Goal: Transaction & Acquisition: Purchase product/service

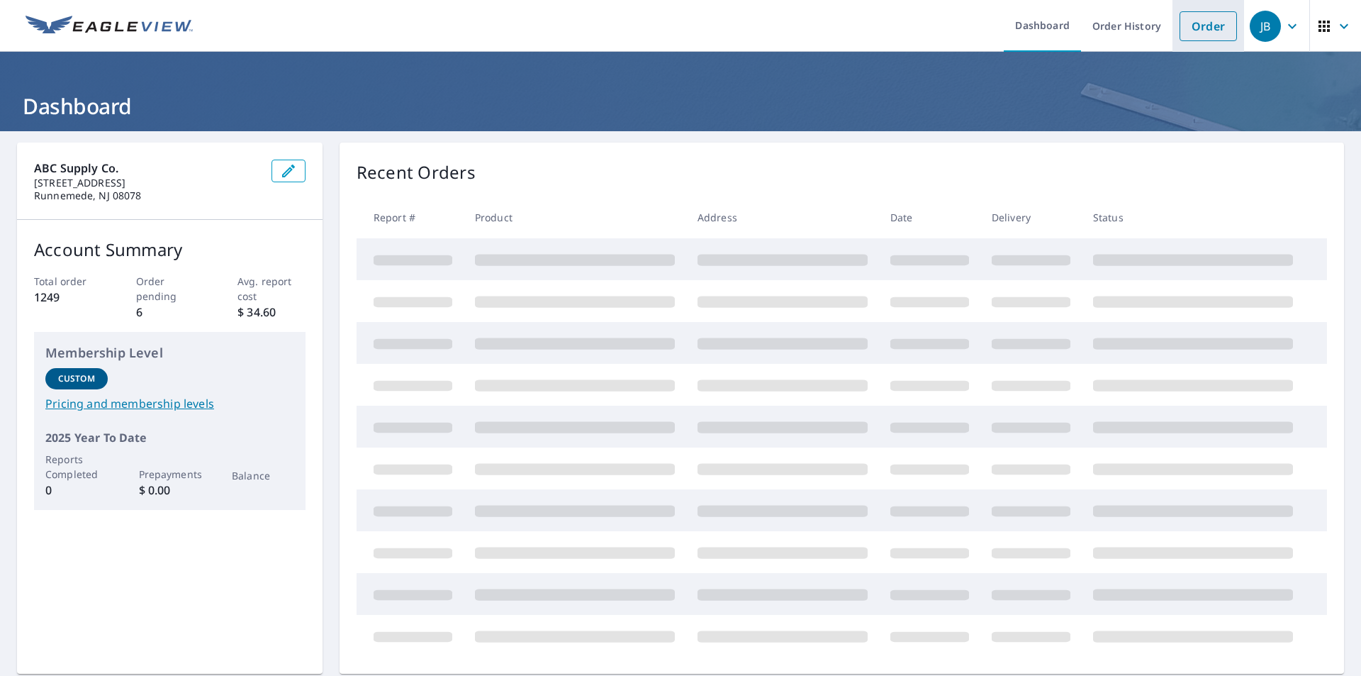
click at [1189, 32] on link "Order" at bounding box center [1208, 26] width 57 height 30
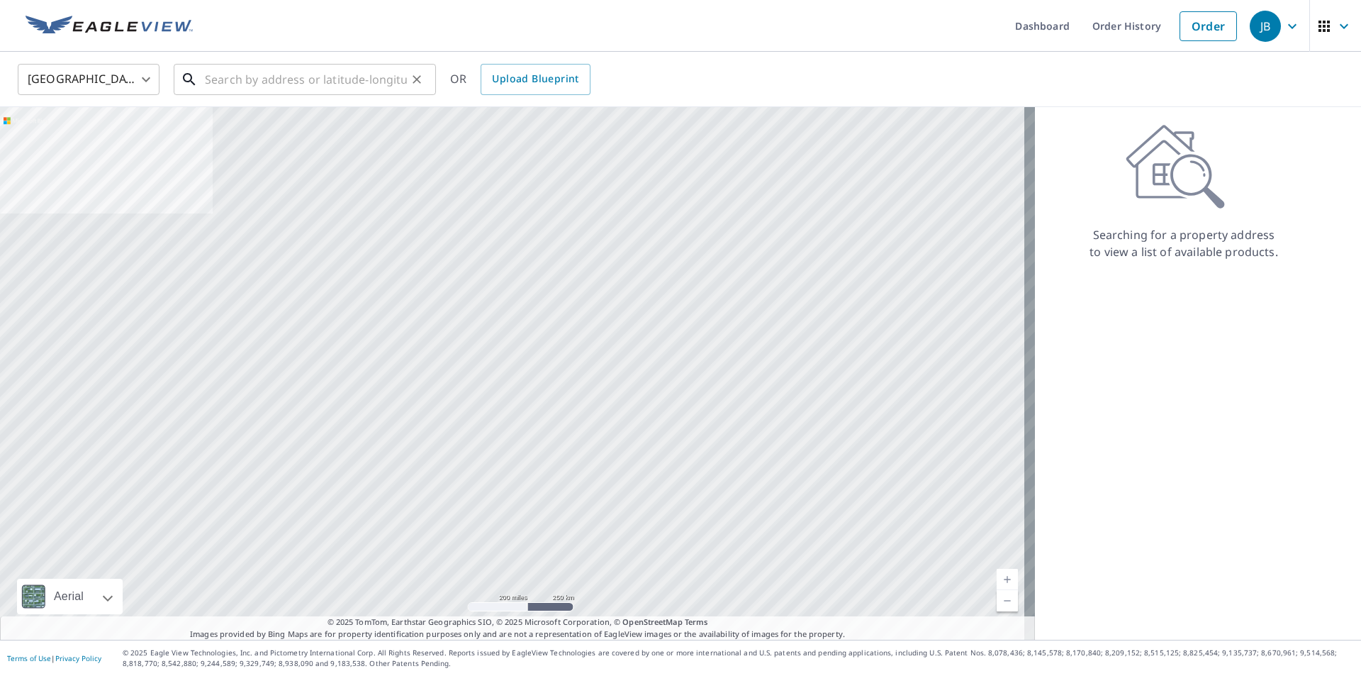
click at [301, 78] on input "text" at bounding box center [306, 80] width 202 height 40
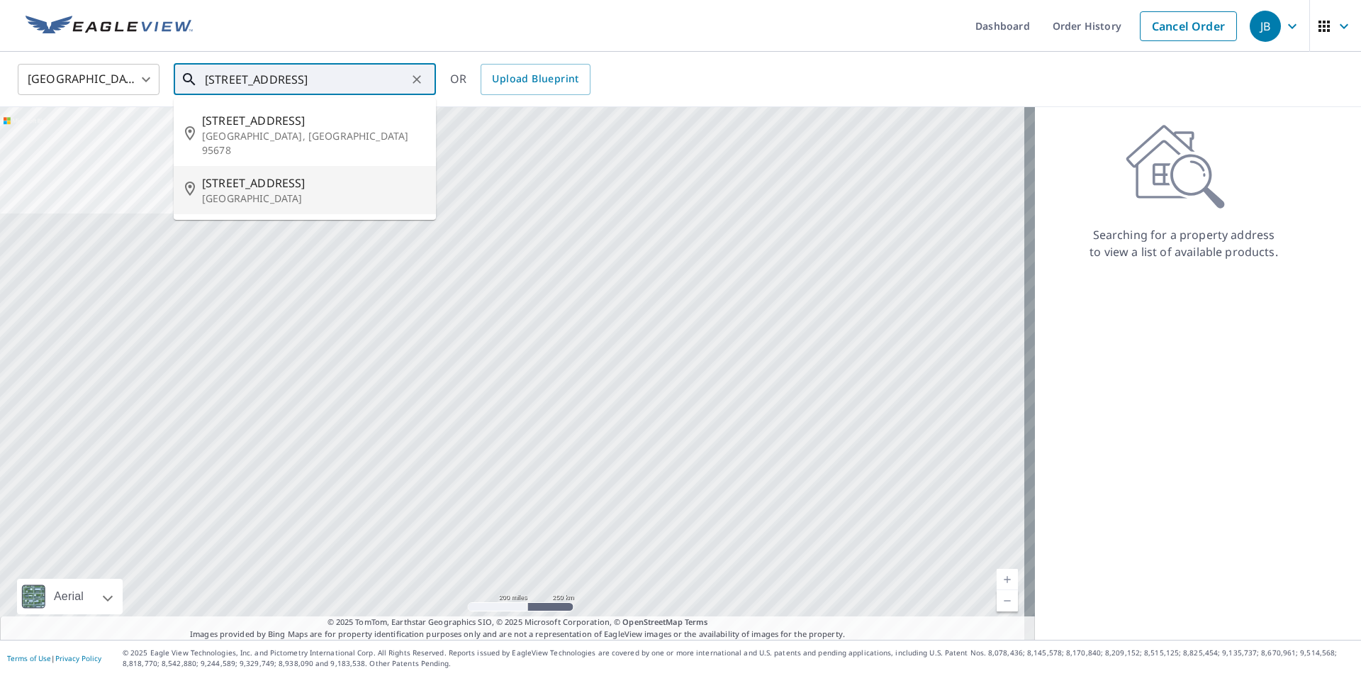
click at [259, 191] on p "[GEOGRAPHIC_DATA]" at bounding box center [313, 198] width 223 height 14
type input "[STREET_ADDRESS]"
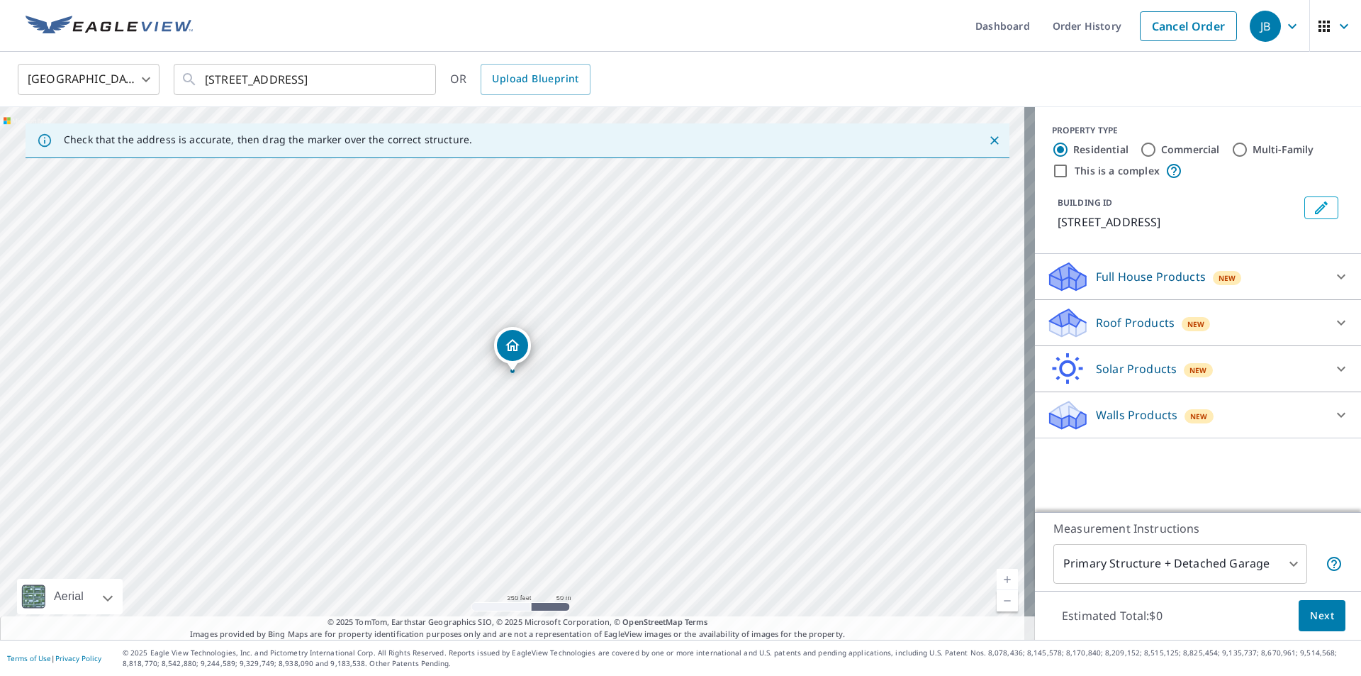
click at [1140, 323] on p "Roof Products" at bounding box center [1135, 322] width 79 height 17
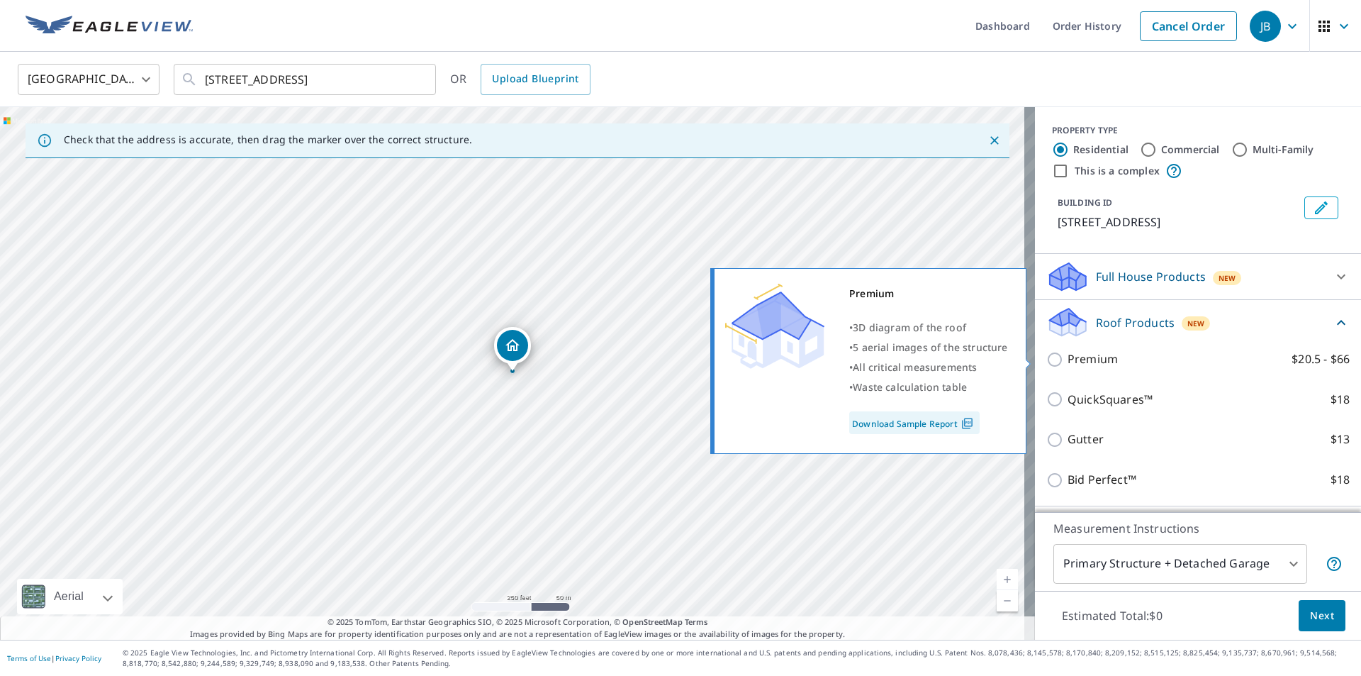
click at [1106, 356] on p "Premium" at bounding box center [1093, 359] width 50 height 18
click at [1068, 356] on input "Premium $20.5 - $66" at bounding box center [1056, 359] width 21 height 17
checkbox input "true"
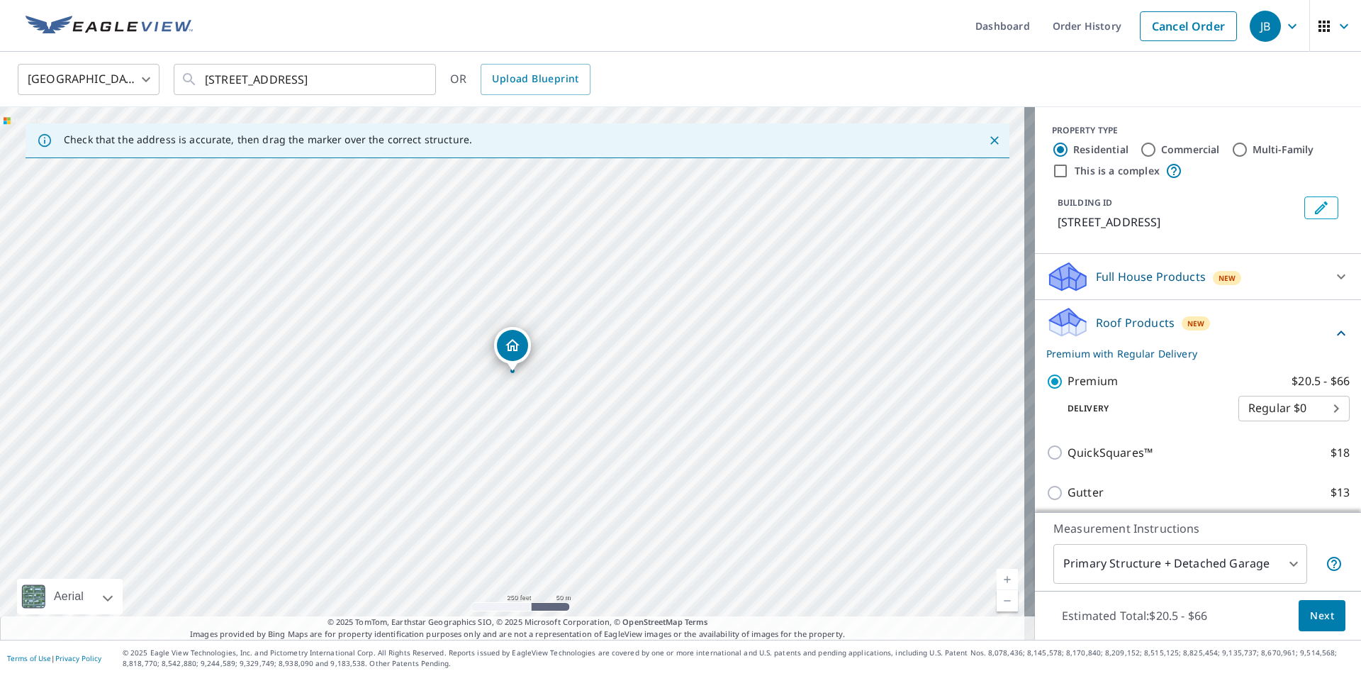
click at [1315, 620] on span "Next" at bounding box center [1322, 616] width 24 height 18
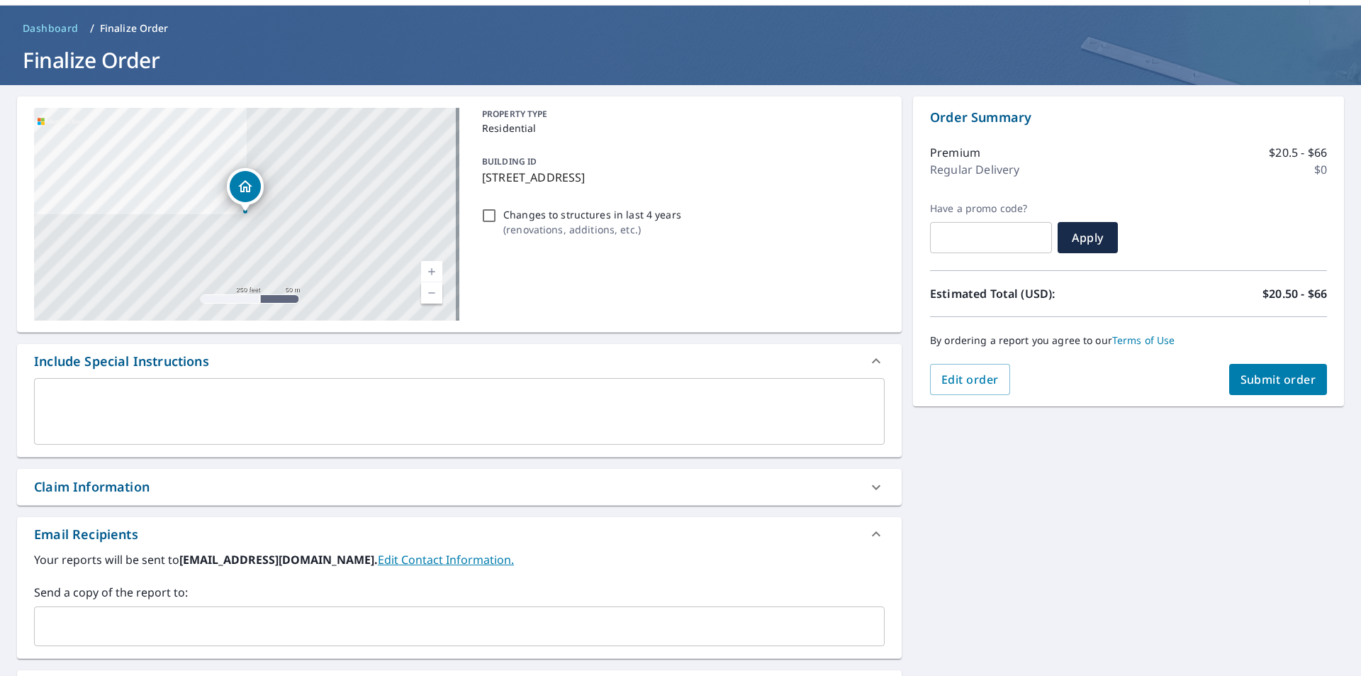
scroll to position [71, 0]
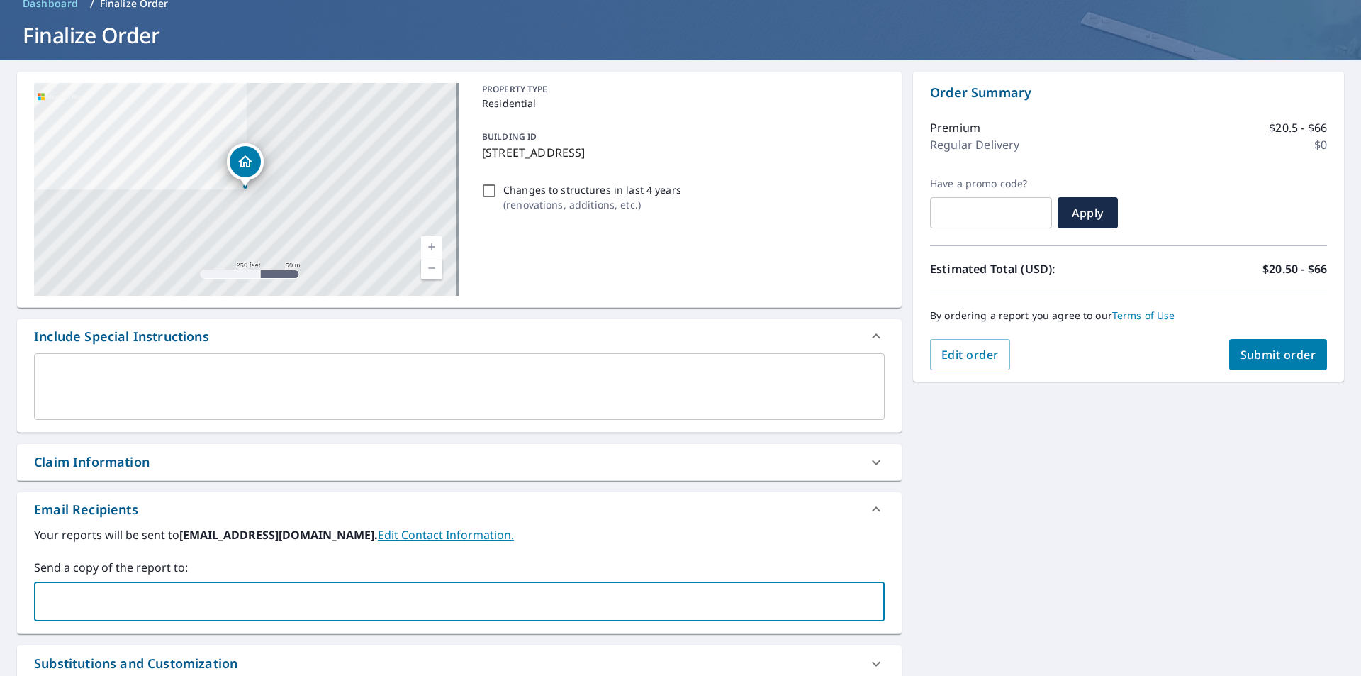
click at [116, 589] on input "text" at bounding box center [448, 601] width 817 height 27
type input "[EMAIL_ADDRESS][DOMAIN_NAME];"
checkbox input "true"
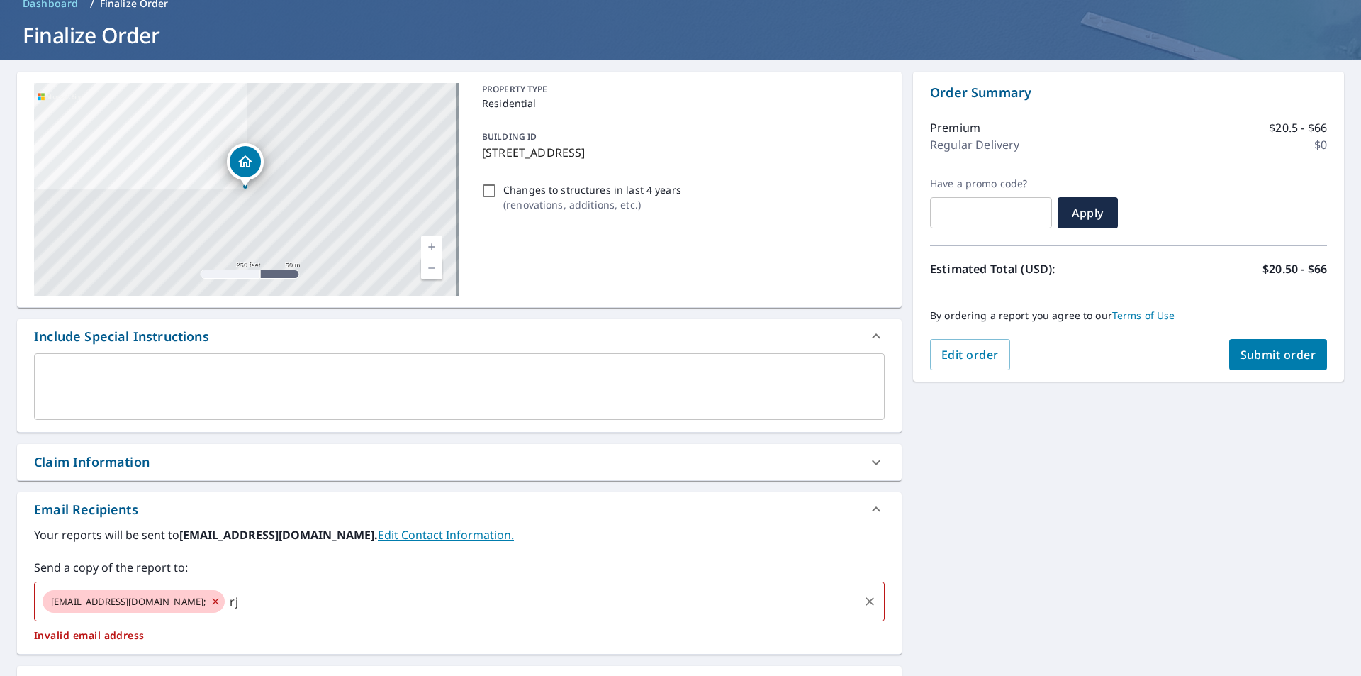
type input "r"
checkbox input "true"
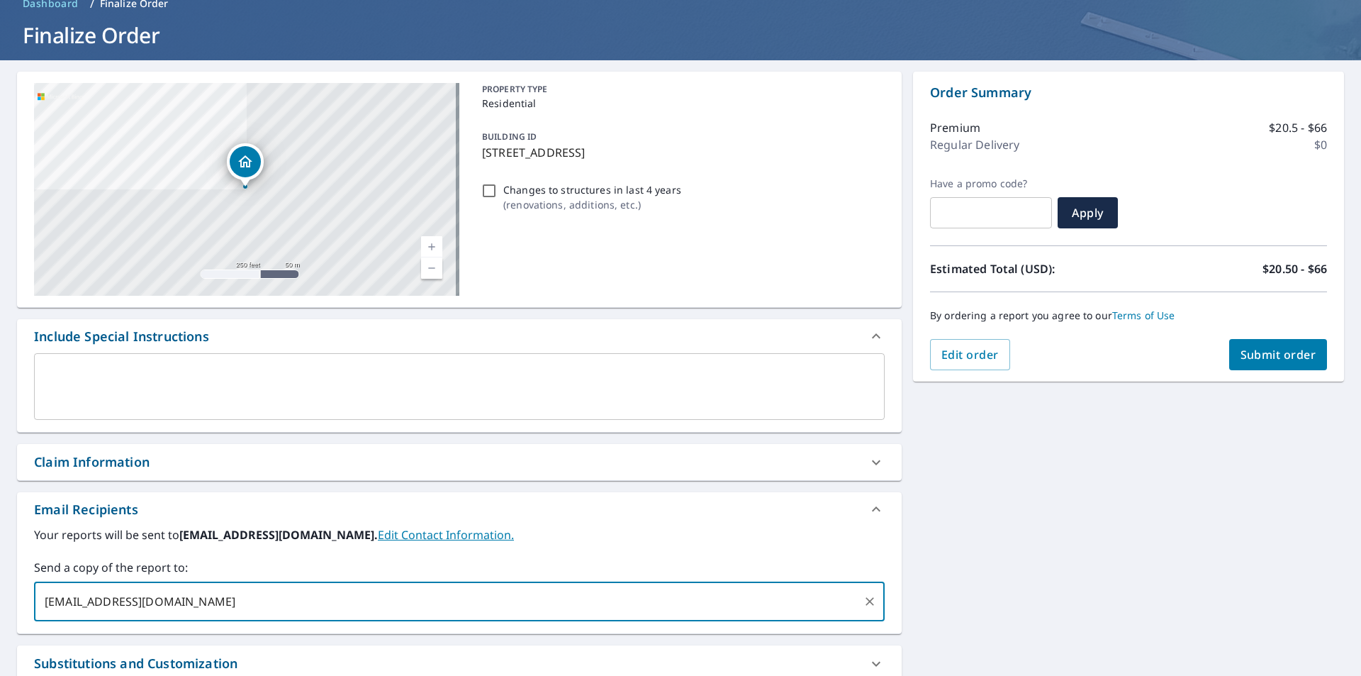
type input "[EMAIL_ADDRESS][DOMAIN_NAME]"
checkbox input "true"
type input "[EMAIL_ADDRESS][PERSON_NAME][DOMAIN_NAME]"
click at [556, 525] on div "Email Recipients" at bounding box center [459, 509] width 885 height 34
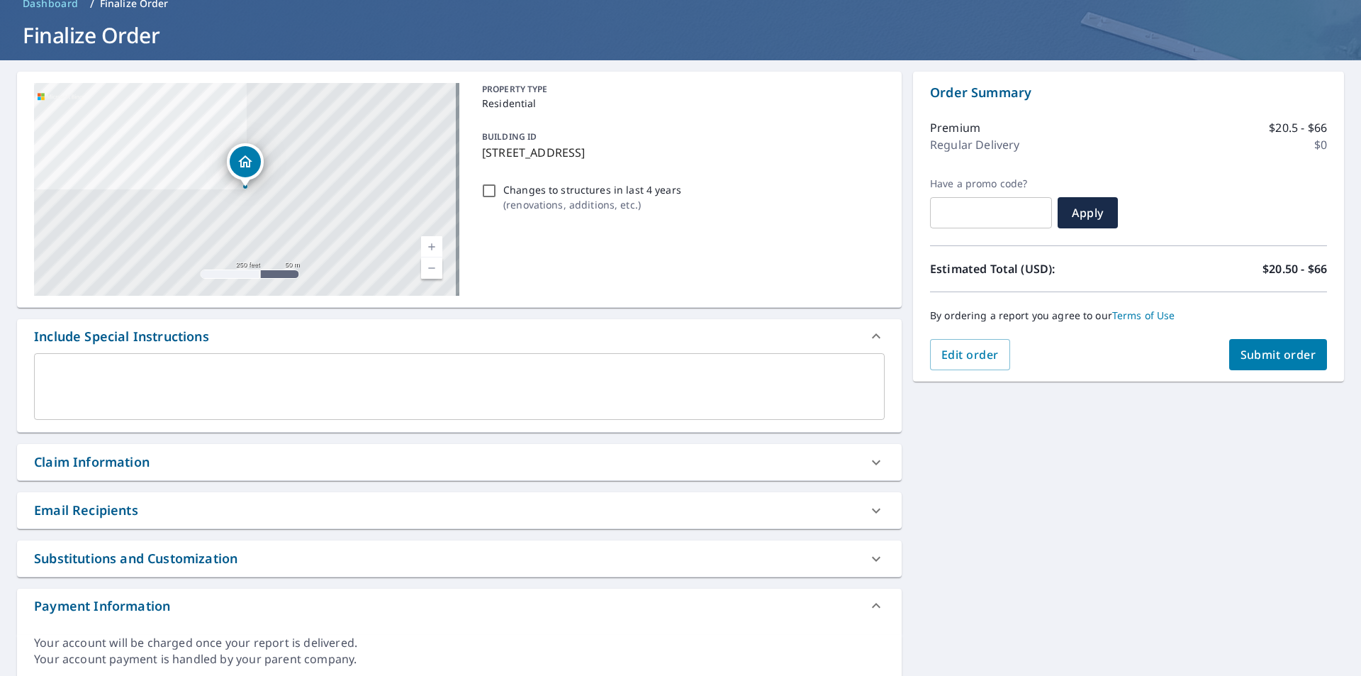
click at [877, 514] on icon at bounding box center [876, 510] width 17 height 17
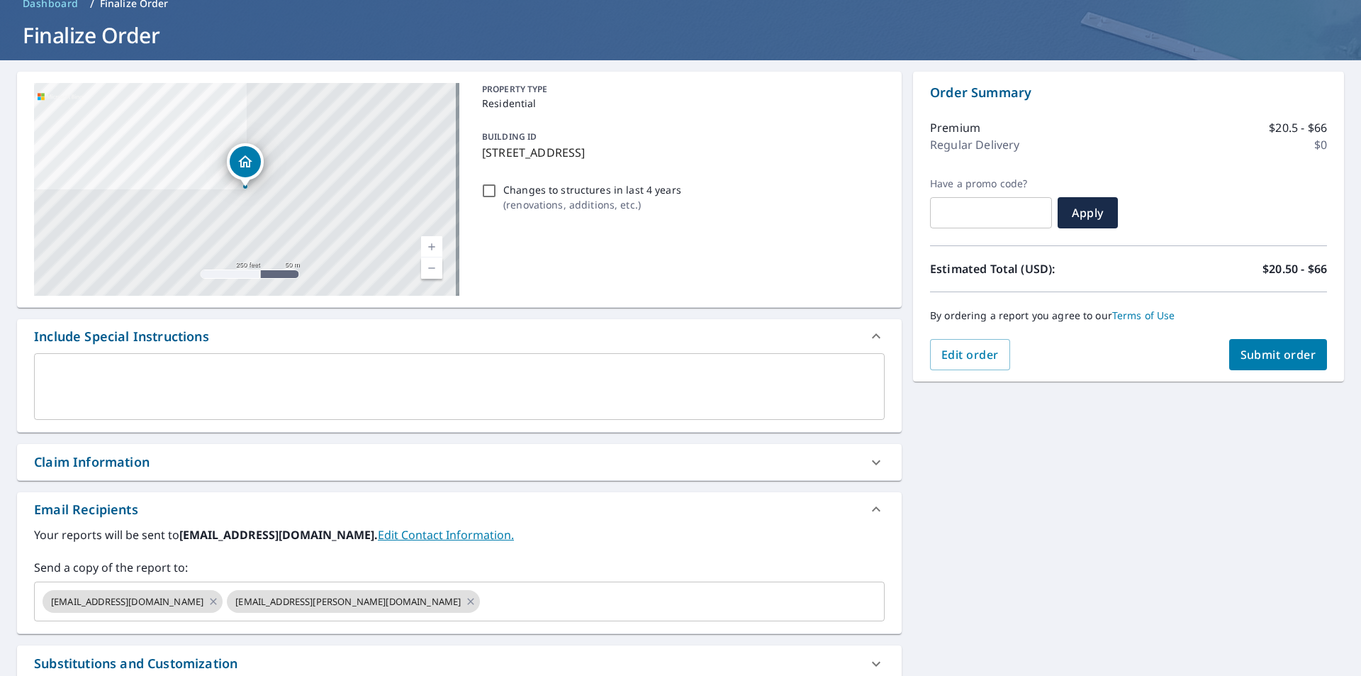
click at [1279, 357] on span "Submit order" at bounding box center [1279, 355] width 76 height 16
checkbox input "true"
